Goal: Answer question/provide support: Share knowledge or assist other users

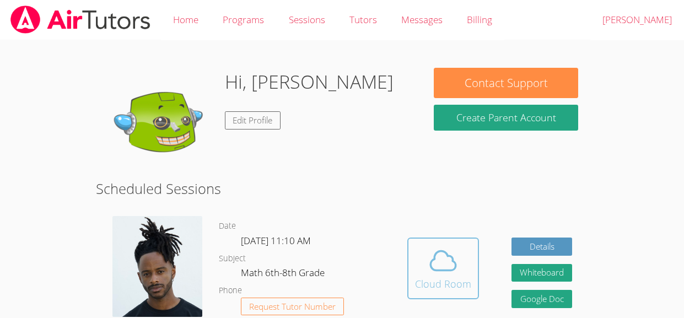
click at [463, 263] on span at bounding box center [443, 260] width 56 height 31
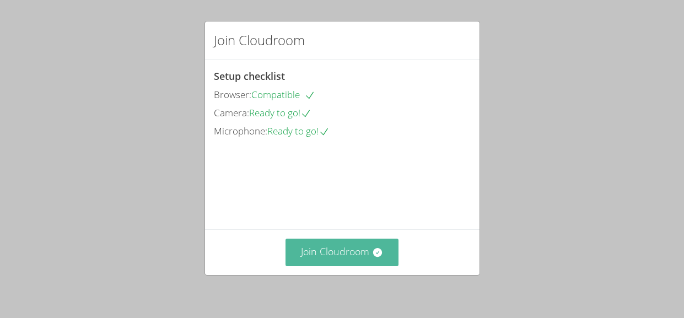
click at [373, 253] on icon at bounding box center [377, 252] width 9 height 9
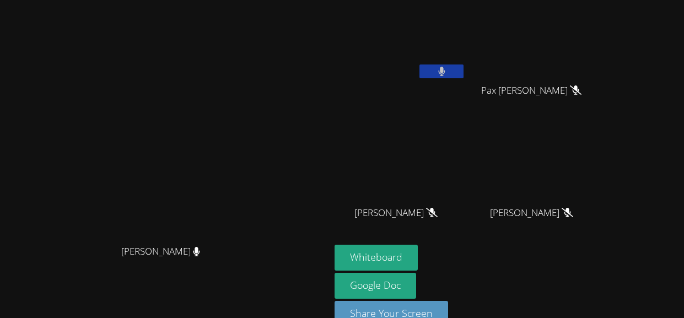
click at [463, 69] on button at bounding box center [441, 71] width 44 height 14
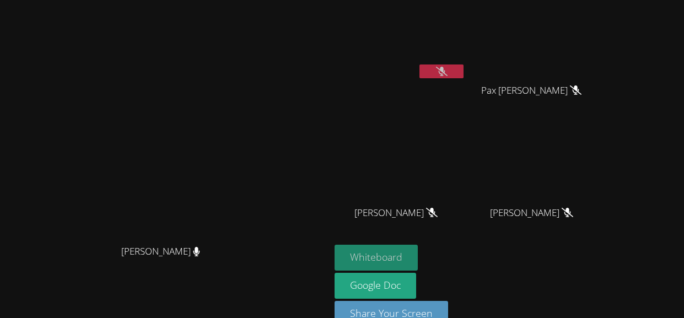
click at [418, 254] on button "Whiteboard" at bounding box center [375, 258] width 83 height 26
click at [463, 67] on button at bounding box center [441, 71] width 44 height 14
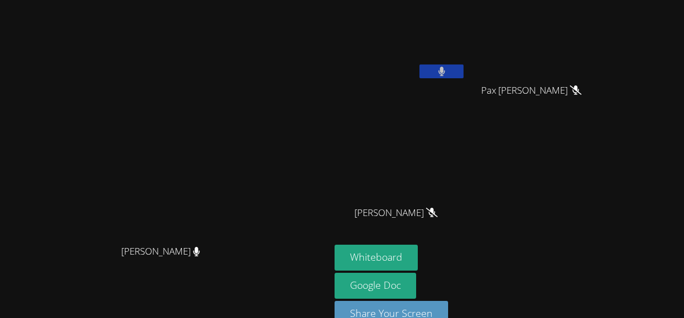
click at [463, 67] on button at bounding box center [441, 71] width 44 height 14
click at [463, 72] on button at bounding box center [441, 71] width 44 height 14
click at [447, 74] on icon at bounding box center [442, 71] width 12 height 9
click at [463, 74] on button at bounding box center [441, 71] width 44 height 14
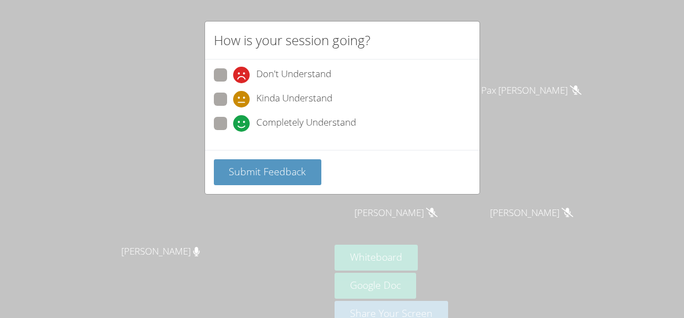
click at [341, 125] on span "Completely Understand" at bounding box center [306, 123] width 100 height 17
click at [242, 125] on input "Completely Understand" at bounding box center [237, 121] width 9 height 9
radio input "true"
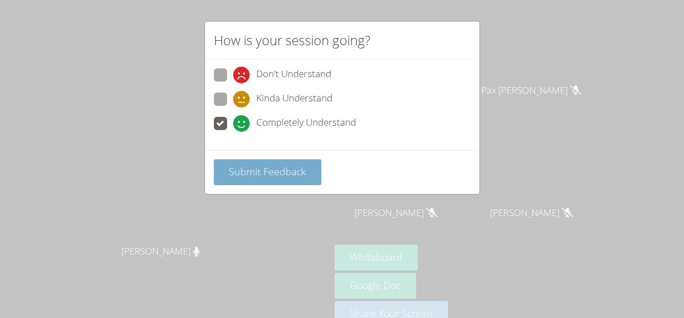
click at [298, 169] on span "Submit Feedback" at bounding box center [267, 171] width 77 height 13
